Goal: Navigation & Orientation: Go to known website

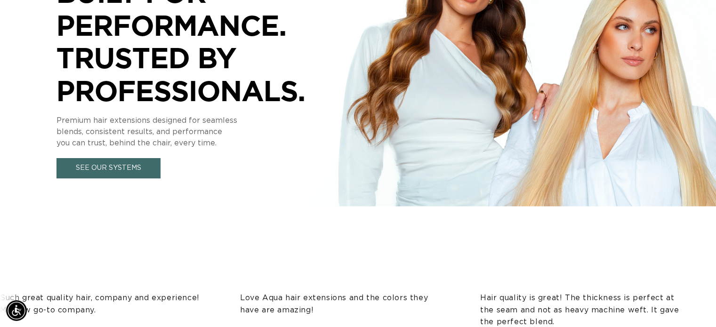
scroll to position [0, 649]
click at [134, 164] on link "See Our Systems" at bounding box center [108, 168] width 104 height 20
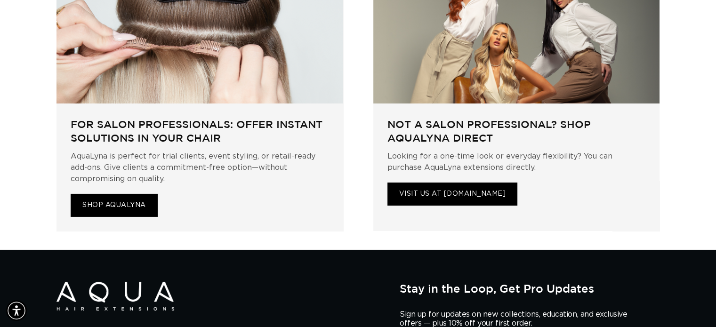
scroll to position [0, 649]
click at [497, 183] on link "VISIT US AT AQUALYNA.COM" at bounding box center [452, 194] width 130 height 23
